Goal: Navigation & Orientation: Go to known website

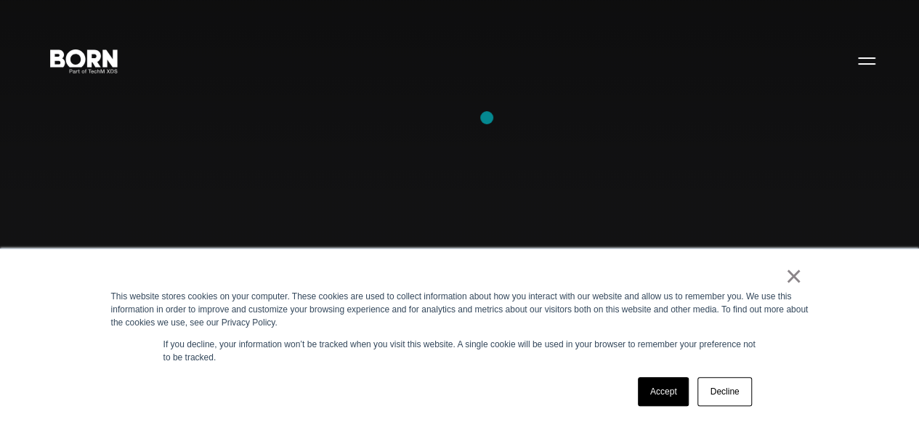
click at [487, 118] on div "Combining creative, content, and commerce to drive change. Imagine, build, and …" at bounding box center [459, 212] width 919 height 425
click at [121, 290] on div "×" at bounding box center [456, 279] width 691 height 20
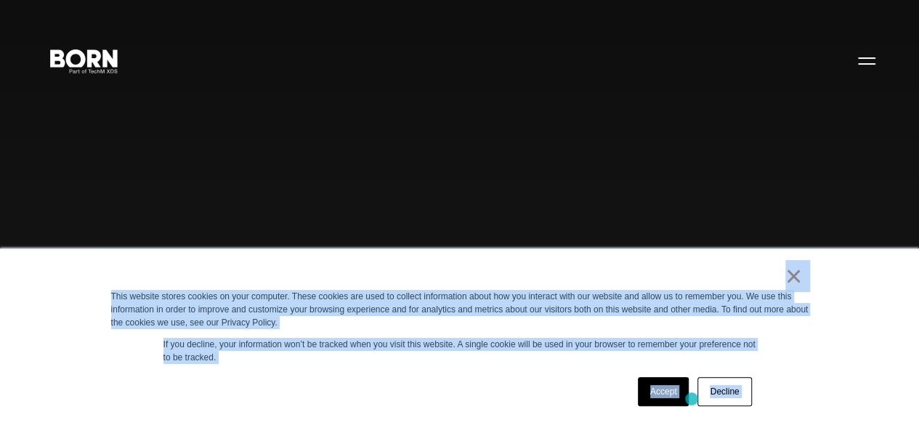
drag, startPoint x: 105, startPoint y: 269, endPoint x: 745, endPoint y: 454, distance: 666.7
click at [381, 264] on div "× This website stores cookies on your computer. These cookies are used to colle…" at bounding box center [460, 337] width 726 height 176
drag, startPoint x: 150, startPoint y: 297, endPoint x: 338, endPoint y: 386, distance: 208.5
click at [338, 386] on div "× This website stores cookies on your computer. These cookies are used to colle…" at bounding box center [460, 337] width 726 height 176
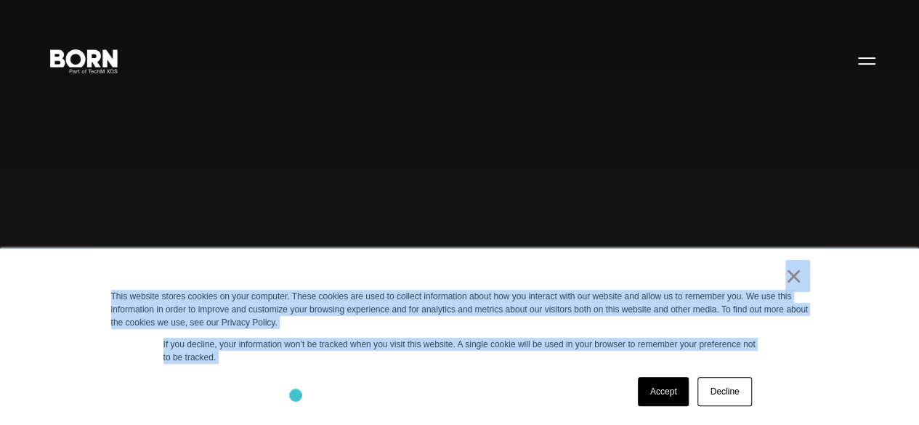
click at [296, 396] on div "Accept Decline" at bounding box center [433, 392] width 645 height 38
drag, startPoint x: 769, startPoint y: 278, endPoint x: 823, endPoint y: 384, distance: 119.2
click at [823, 384] on div "× This website stores cookies on your computer. These cookies are used to colle…" at bounding box center [459, 336] width 919 height 176
click at [472, 389] on div "Accept Decline" at bounding box center [433, 392] width 645 height 38
drag, startPoint x: 58, startPoint y: 279, endPoint x: 754, endPoint y: 395, distance: 706.0
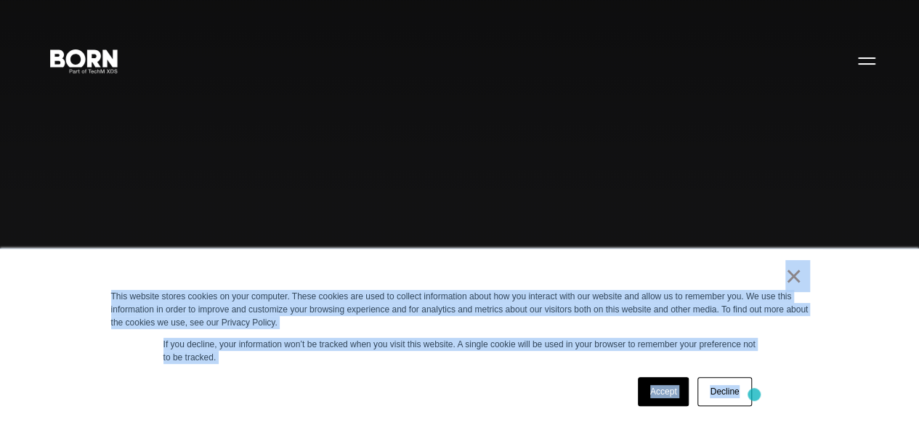
click at [754, 395] on div "× This website stores cookies on your computer. These cookies are used to colle…" at bounding box center [459, 336] width 919 height 176
click at [492, 397] on div "Accept Decline" at bounding box center [433, 392] width 645 height 38
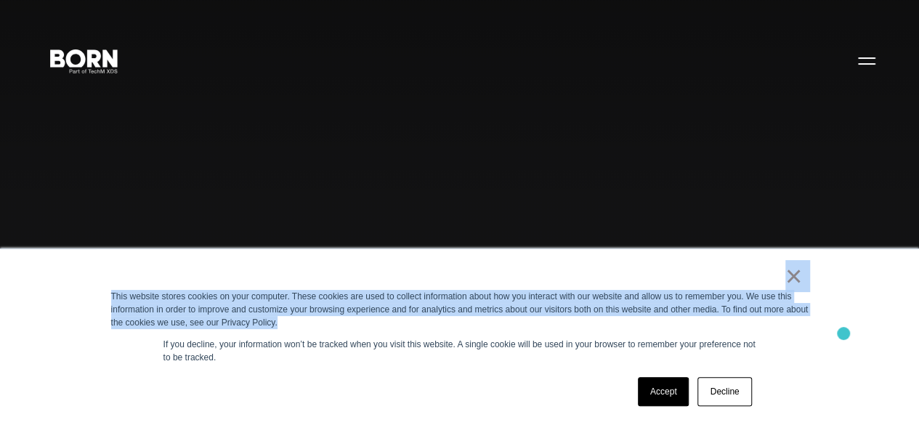
drag, startPoint x: 750, startPoint y: 282, endPoint x: 850, endPoint y: 320, distance: 106.4
click at [850, 320] on div "× This website stores cookies on your computer. These cookies are used to colle…" at bounding box center [459, 336] width 919 height 176
click at [841, 317] on div "× This website stores cookies on your computer. These cookies are used to colle…" at bounding box center [459, 336] width 919 height 176
